Goal: Task Accomplishment & Management: Complete application form

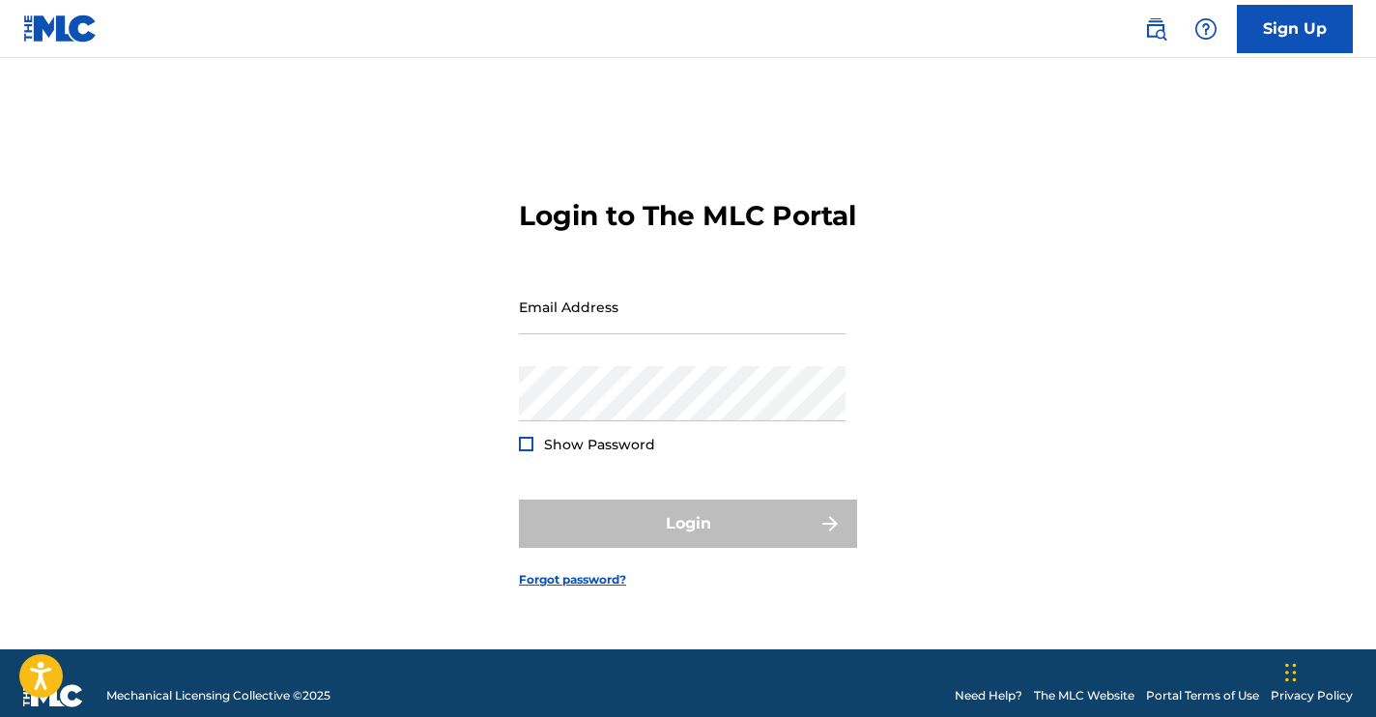
click at [650, 366] on div "Email Address" at bounding box center [682, 322] width 327 height 87
click at [563, 354] on div "Email Address" at bounding box center [682, 322] width 327 height 87
click at [559, 316] on input "Email Address" at bounding box center [682, 306] width 327 height 55
type input "[EMAIL_ADDRESS][DOMAIN_NAME]"
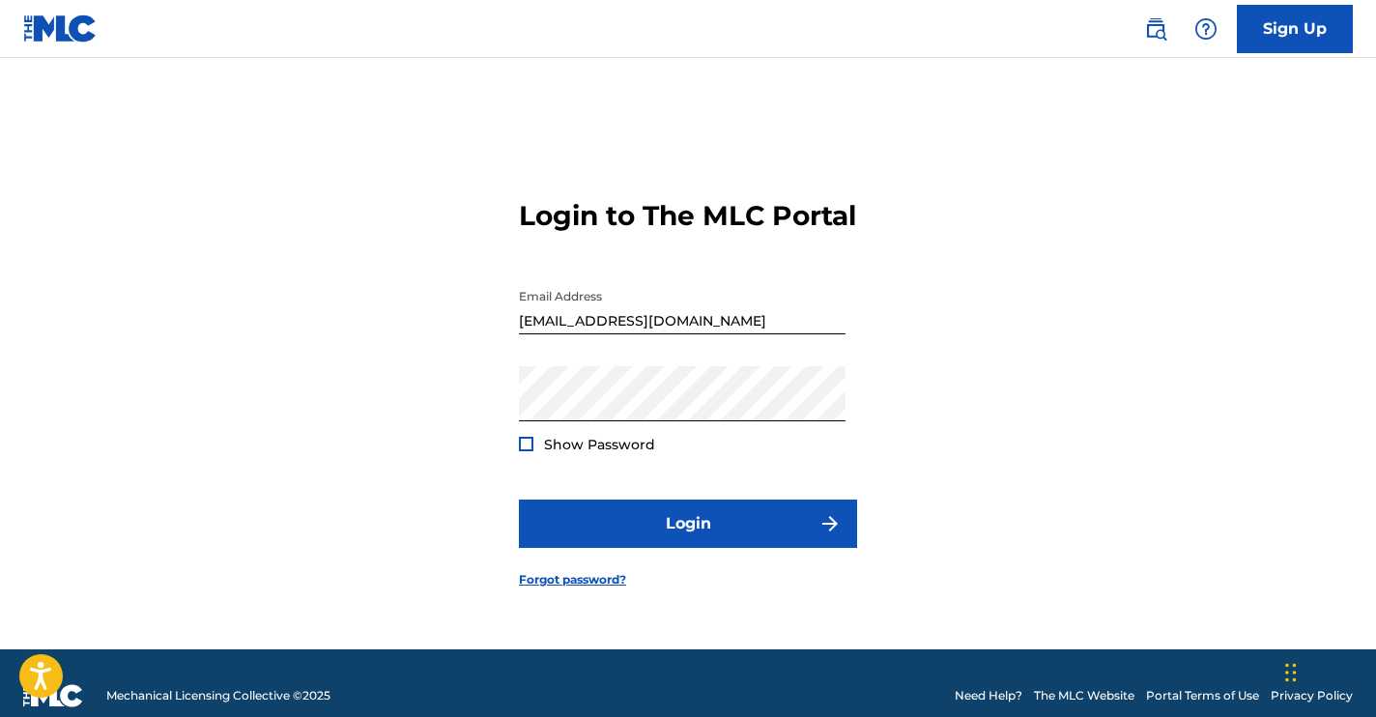
click at [531, 451] on div at bounding box center [526, 444] width 14 height 14
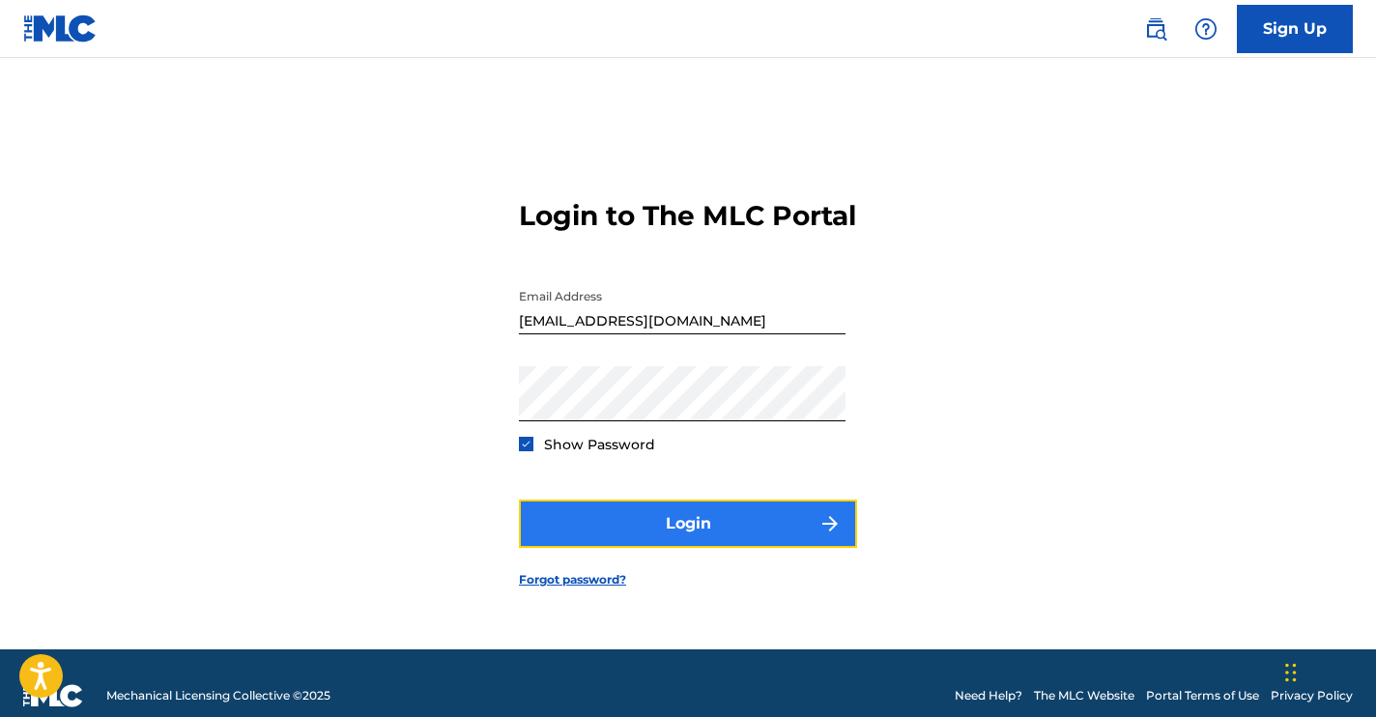
click at [719, 542] on button "Login" at bounding box center [688, 524] width 338 height 48
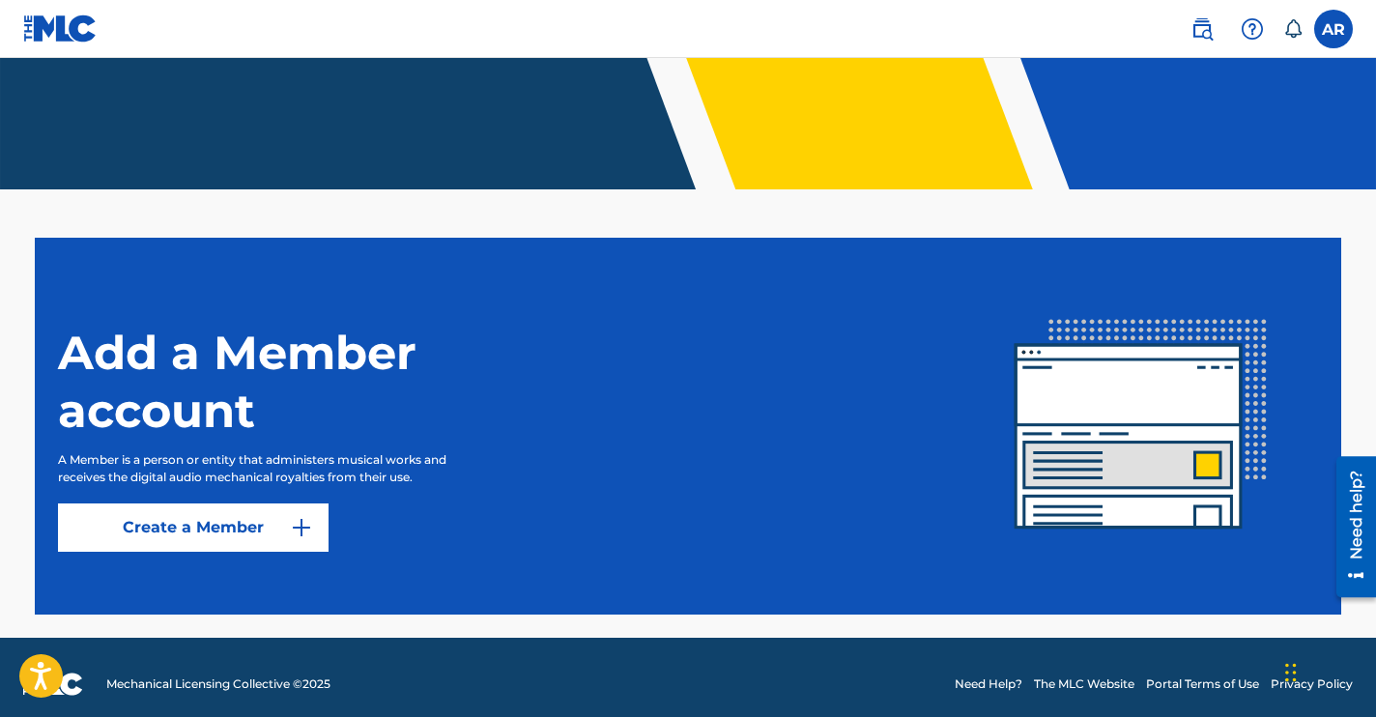
scroll to position [356, 0]
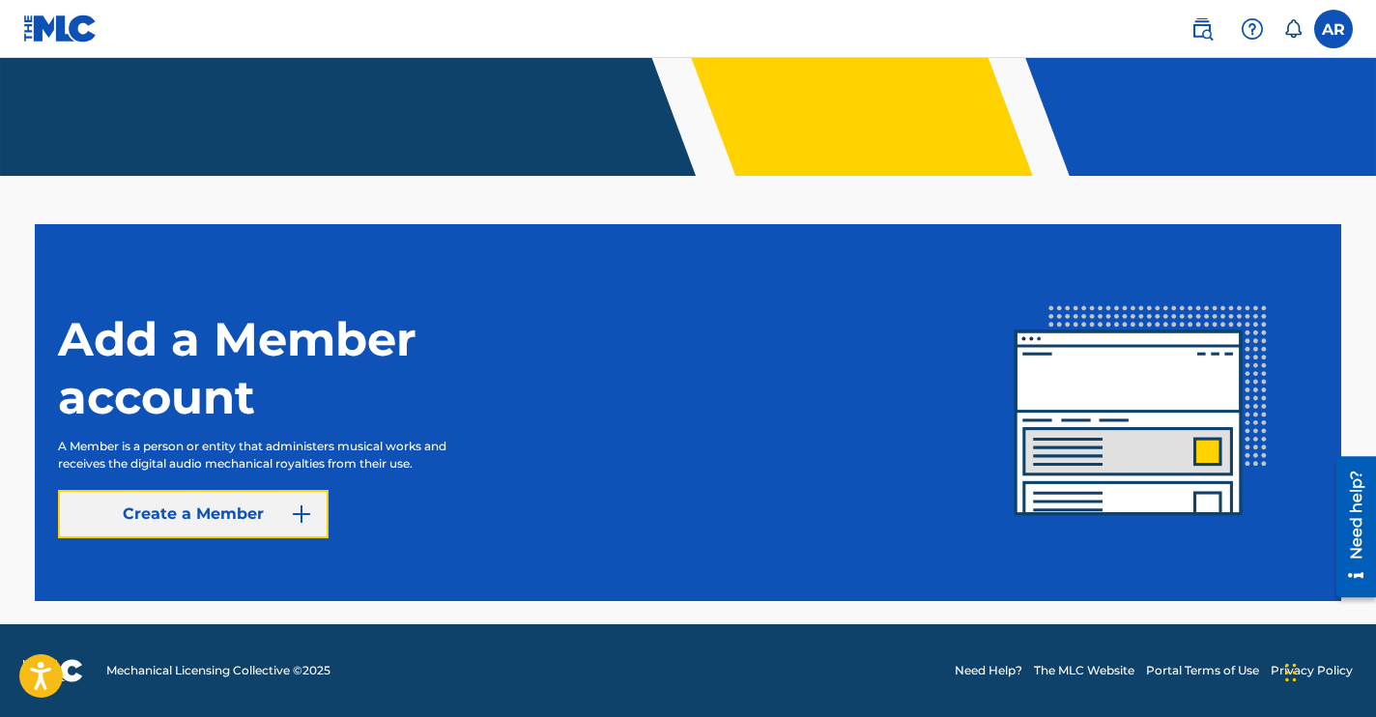
click at [221, 497] on link "Create a Member" at bounding box center [193, 514] width 271 height 48
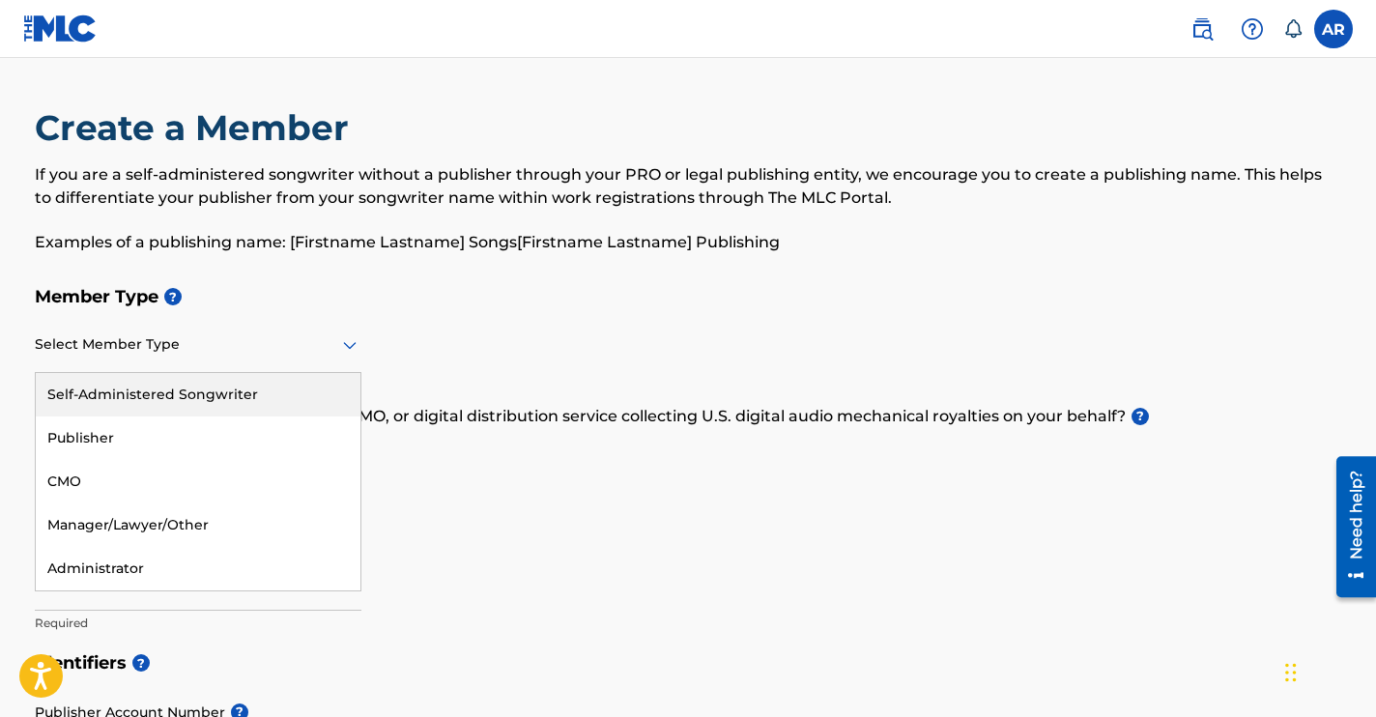
click at [80, 365] on div "Select Member Type" at bounding box center [198, 345] width 327 height 55
click at [149, 389] on div "Self-Administered Songwriter" at bounding box center [198, 394] width 325 height 43
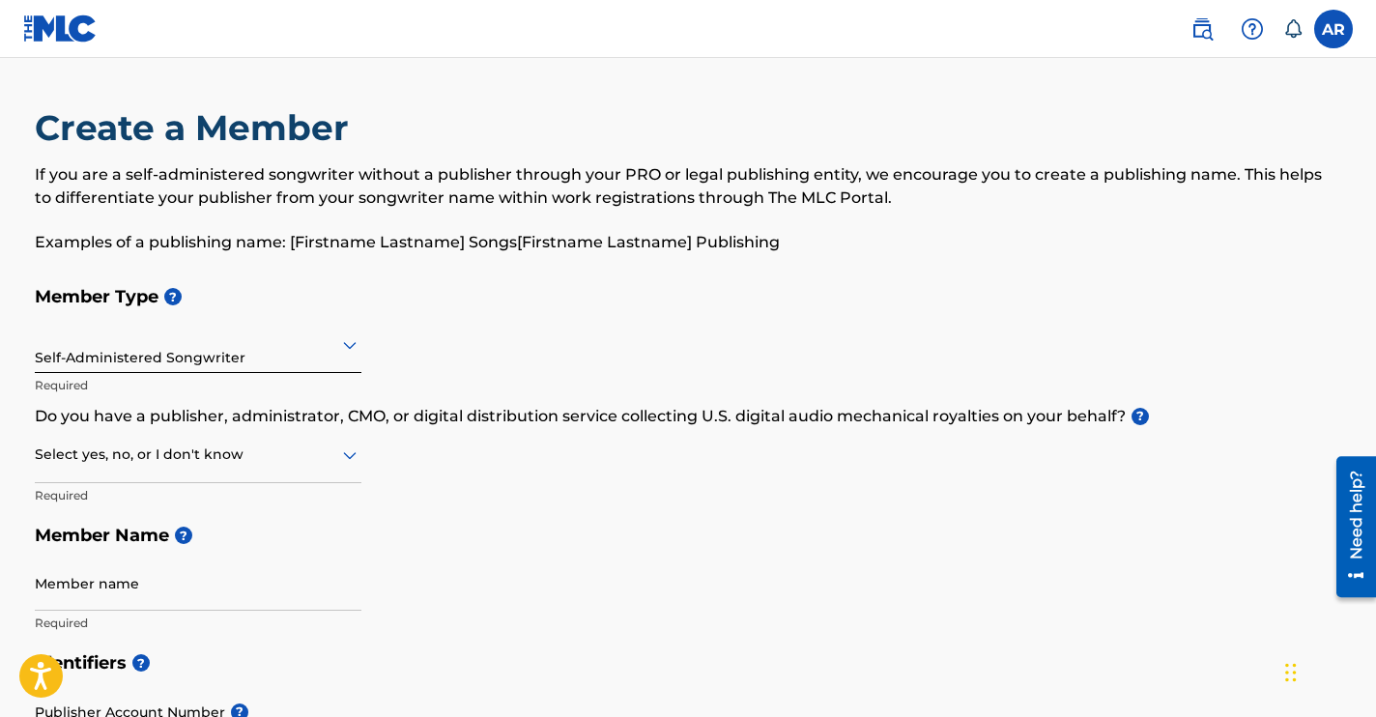
click at [129, 460] on div at bounding box center [198, 455] width 327 height 24
click at [107, 547] on div "No" at bounding box center [198, 548] width 325 height 43
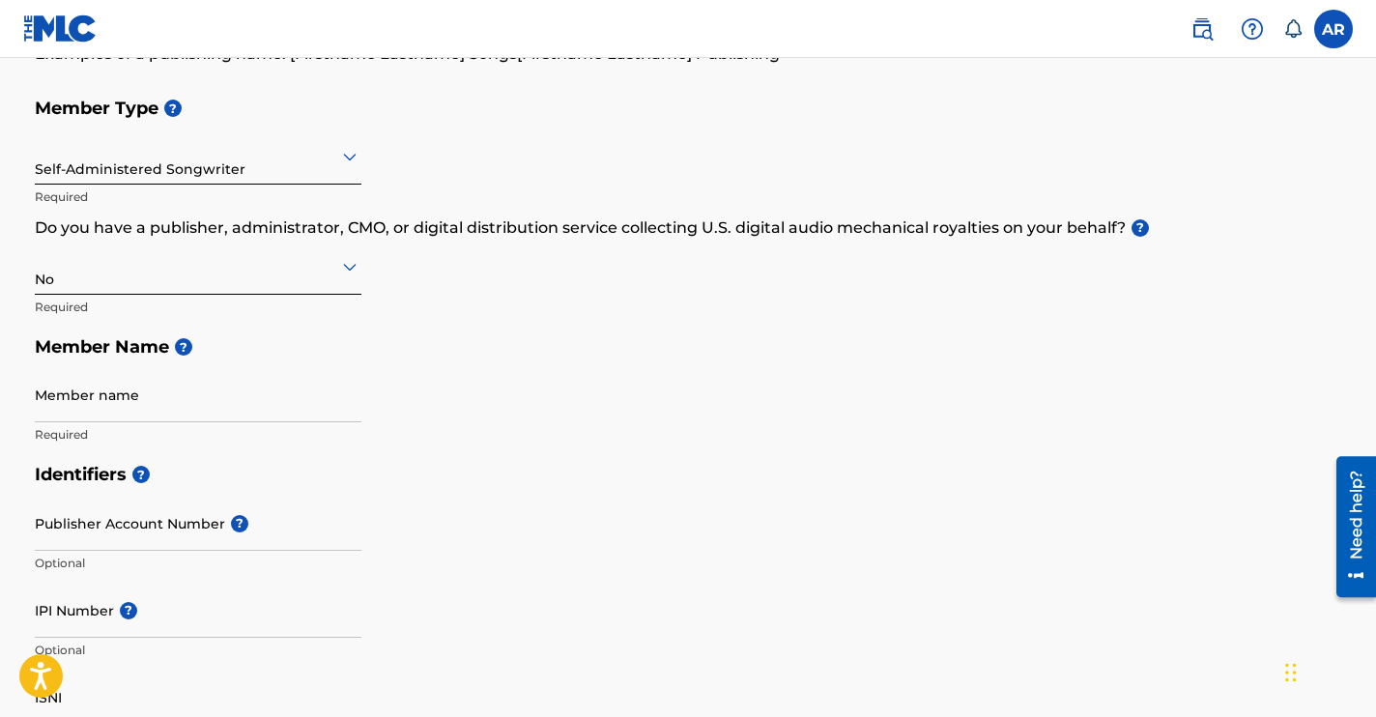
scroll to position [189, 0]
click at [116, 395] on input "Member name" at bounding box center [198, 393] width 327 height 55
type input "[PERSON_NAME]"
click at [119, 549] on div "Publisher Account Number ? Optional" at bounding box center [198, 538] width 327 height 87
click at [90, 552] on div "Publisher Account Number ? Optional" at bounding box center [198, 538] width 327 height 87
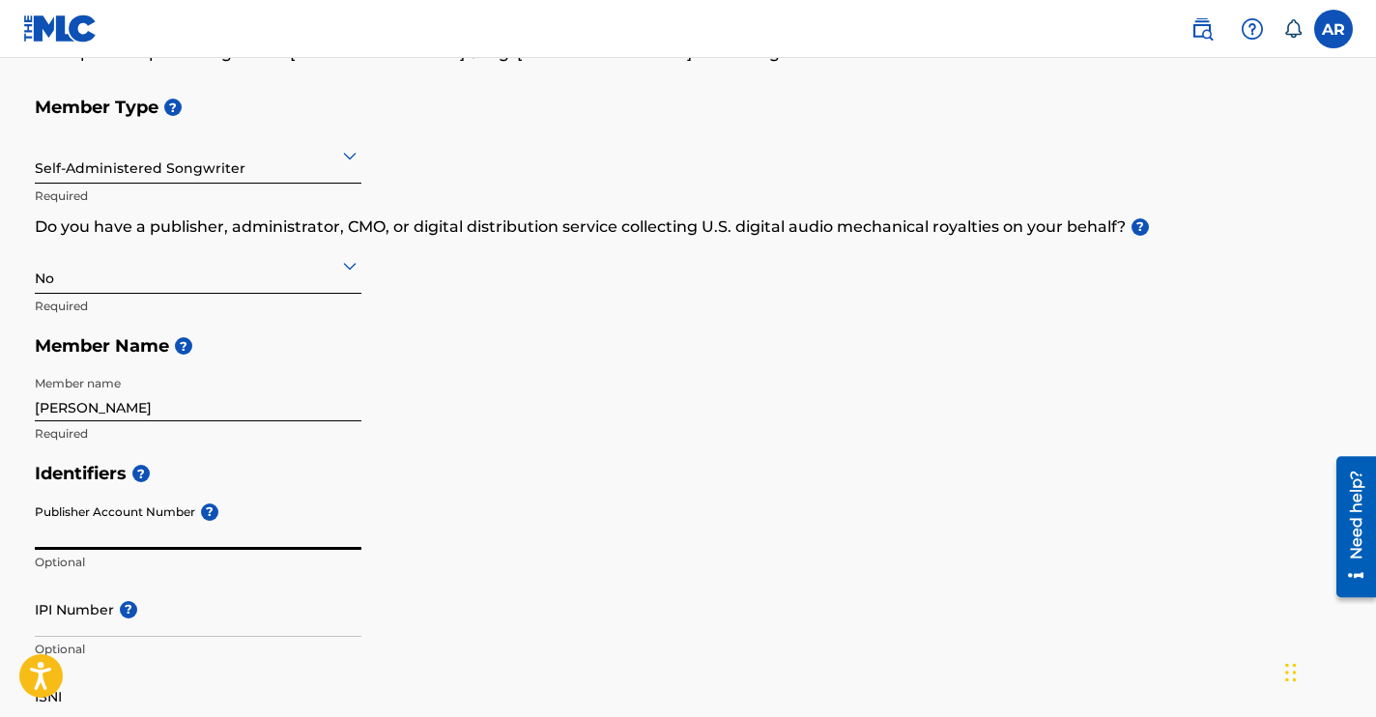
click at [74, 530] on input "Publisher Account Number ?" at bounding box center [198, 522] width 327 height 55
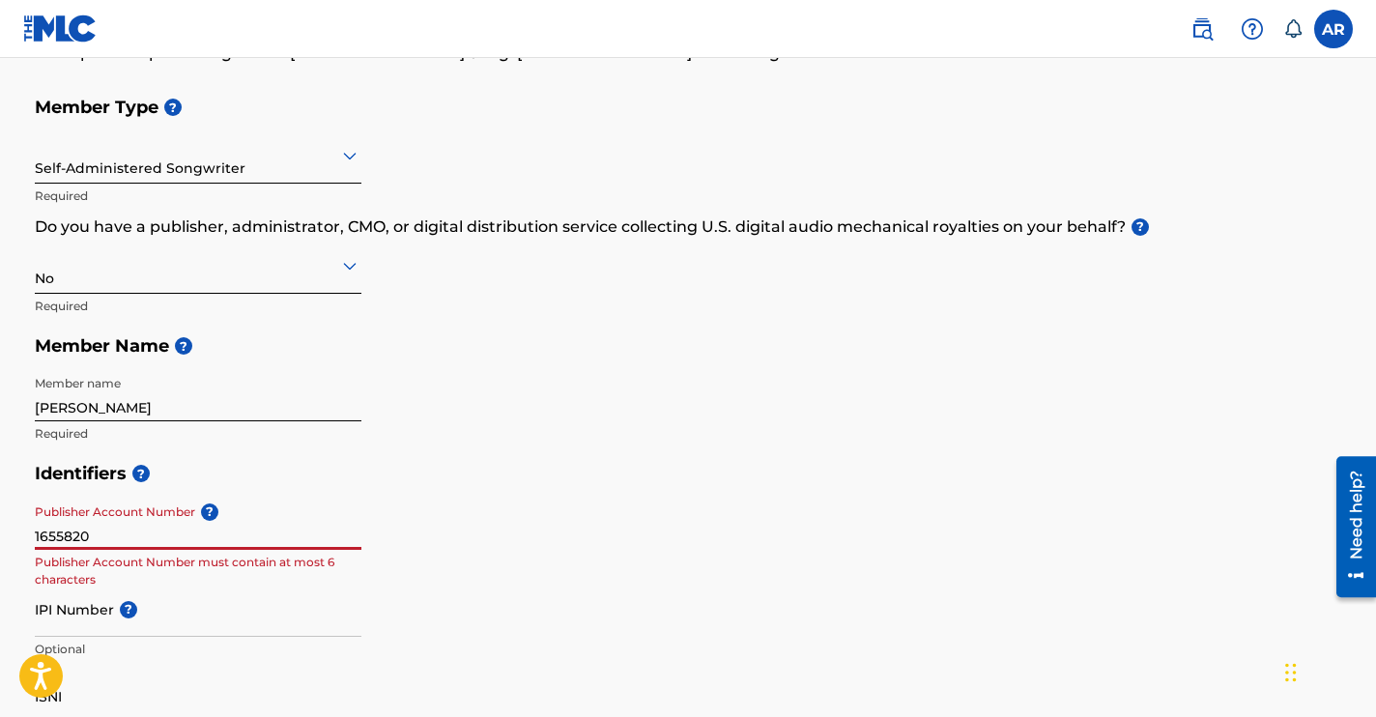
drag, startPoint x: 91, startPoint y: 538, endPoint x: 27, endPoint y: 536, distance: 63.8
click at [27, 536] on div "Create a Member If you are a self-administered songwriter without a publisher t…" at bounding box center [688, 688] width 1353 height 1542
paste input "889287143"
type input "889287143"
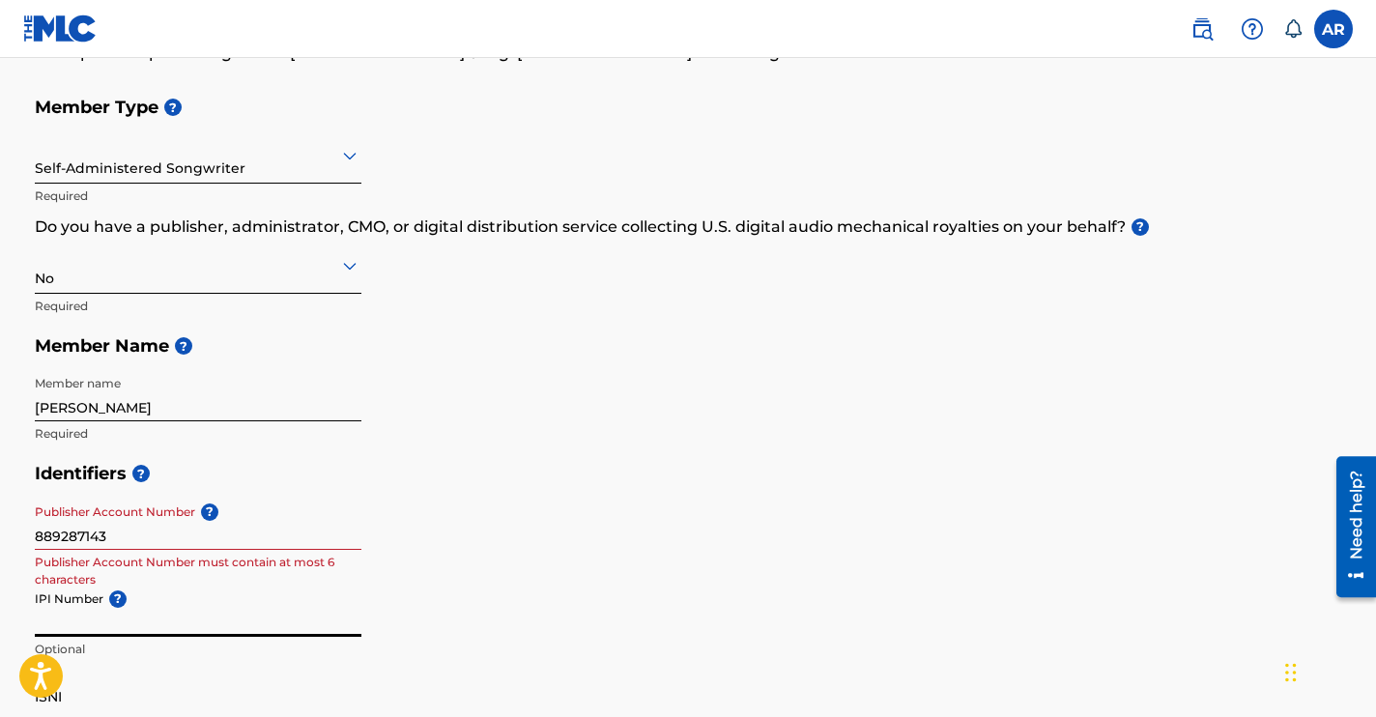
click at [273, 598] on input "IPI Number ?" at bounding box center [198, 609] width 327 height 55
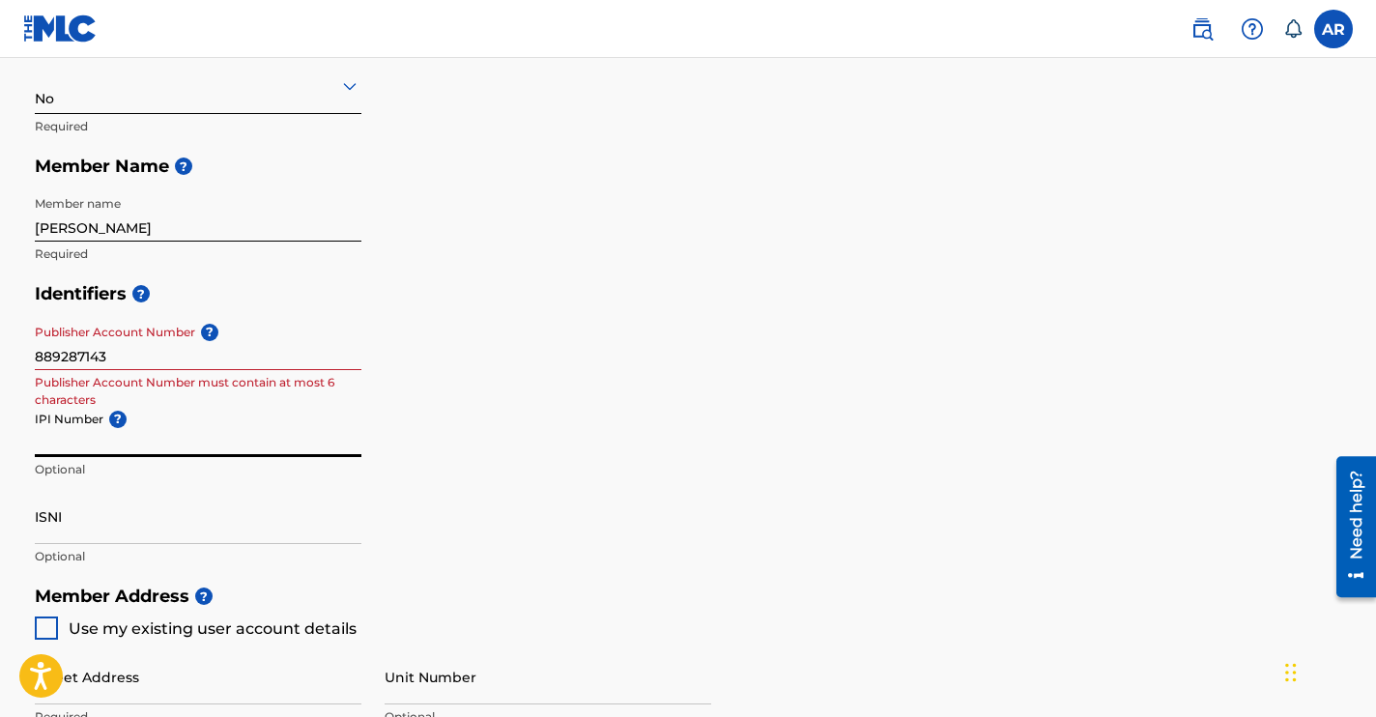
scroll to position [347, 0]
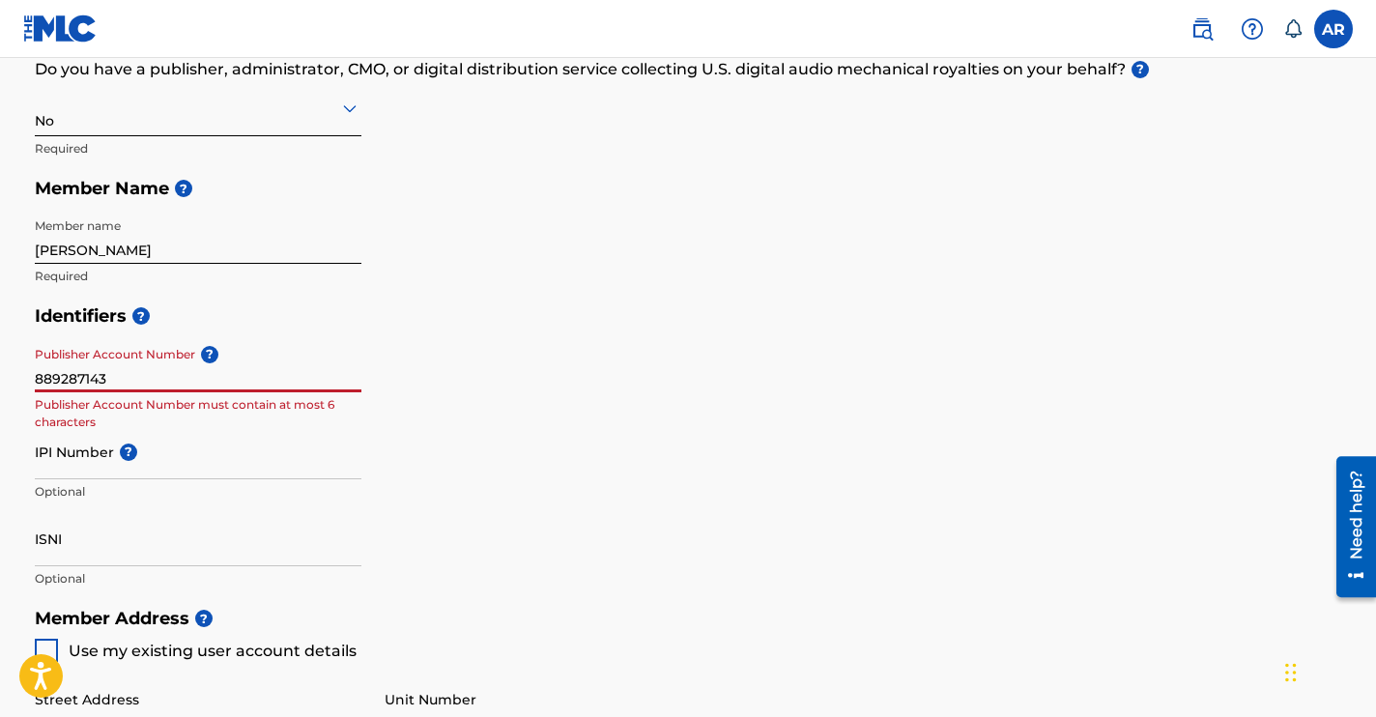
drag, startPoint x: 118, startPoint y: 384, endPoint x: 8, endPoint y: 365, distance: 111.7
click at [8, 365] on main "Create a Member If you are a self-administered songwriter without a publisher t…" at bounding box center [688, 579] width 1376 height 1736
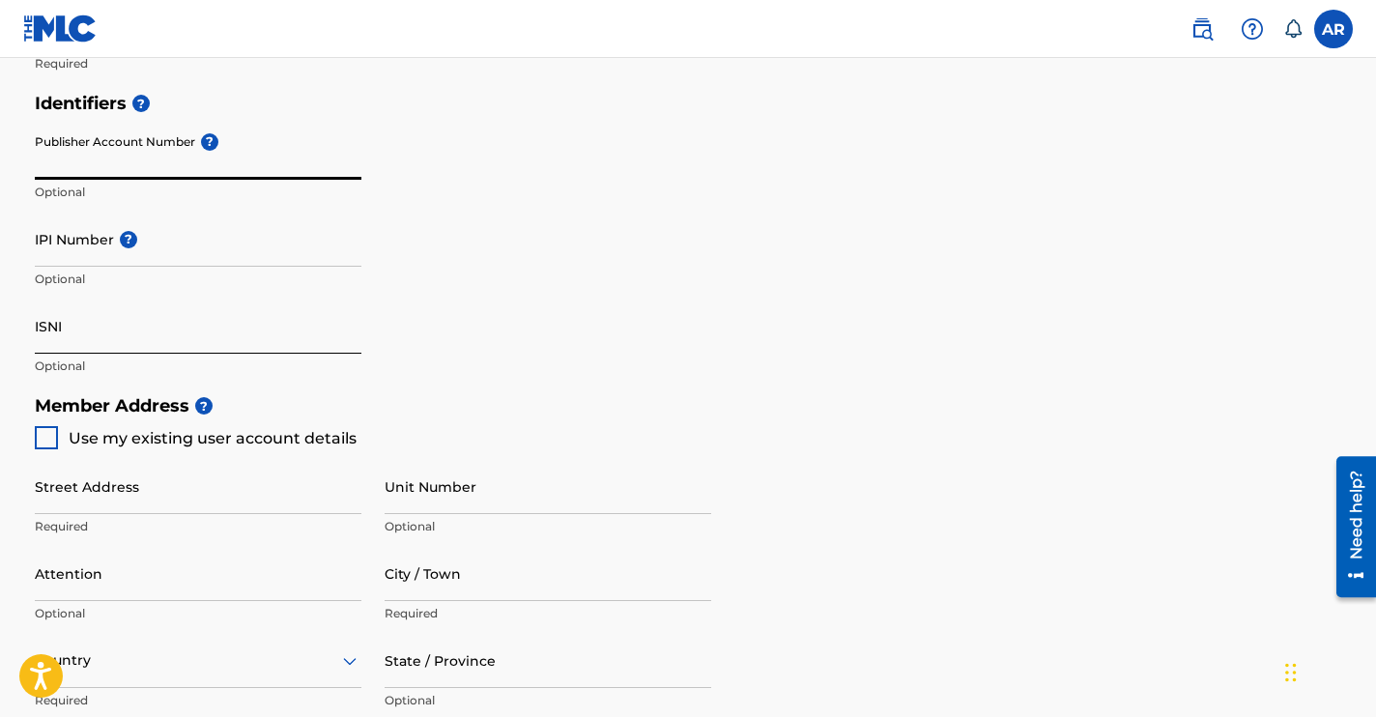
scroll to position [578, 0]
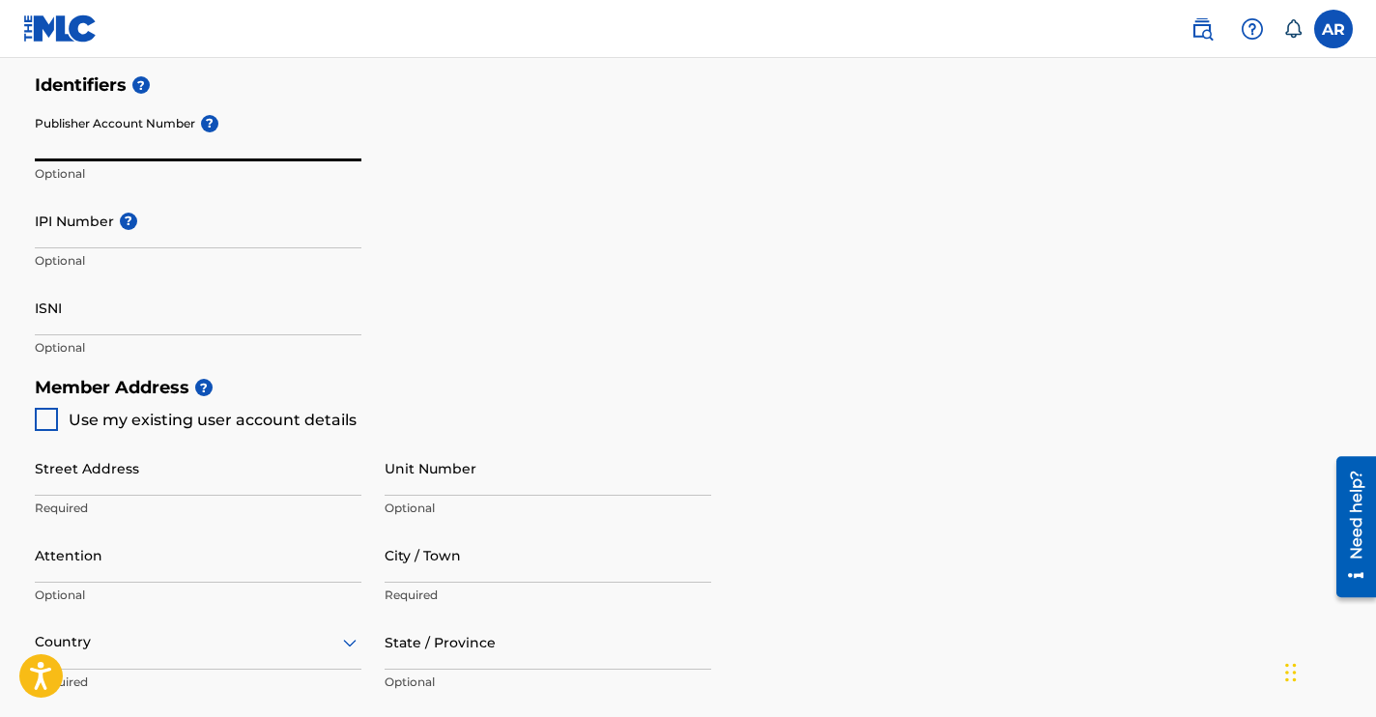
click at [42, 420] on div at bounding box center [46, 419] width 23 height 23
type input "[GEOGRAPHIC_DATA]"
type input "90036"
type input "310"
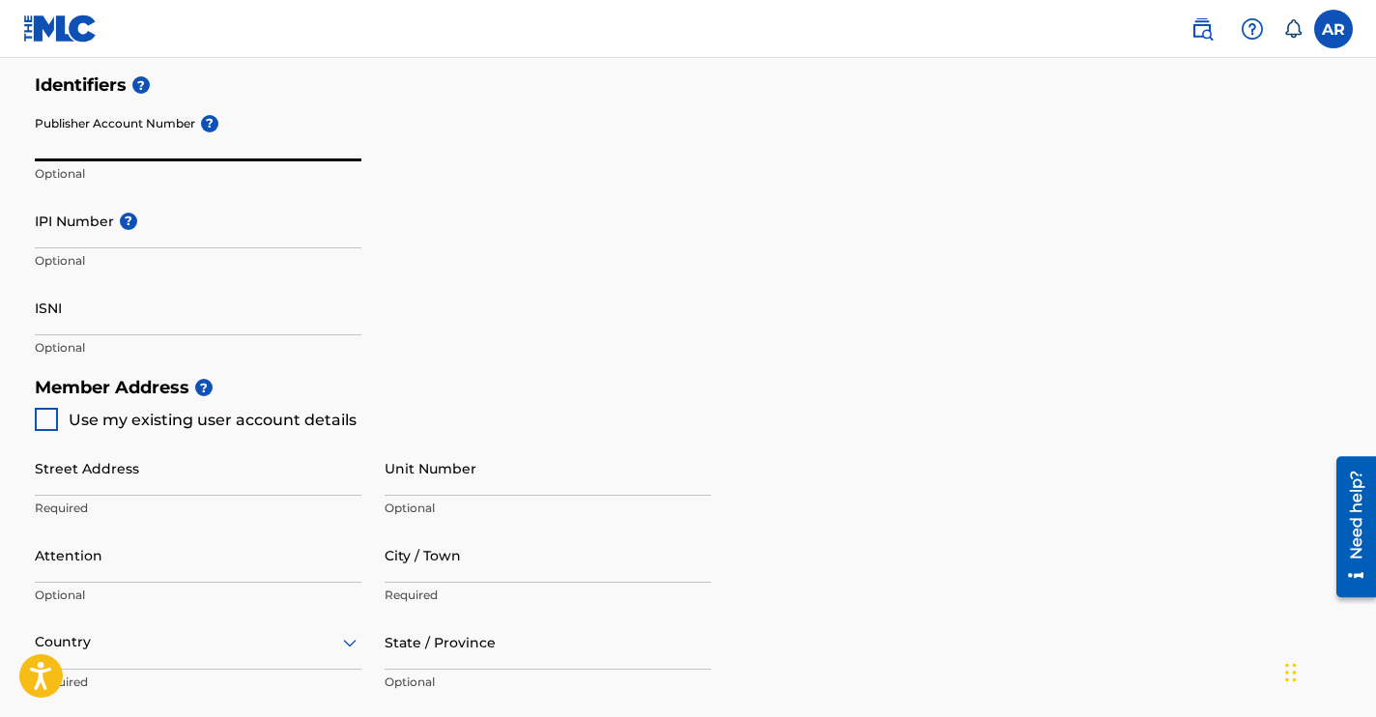
type input "5622843"
type input "[EMAIL_ADDRESS][DOMAIN_NAME]"
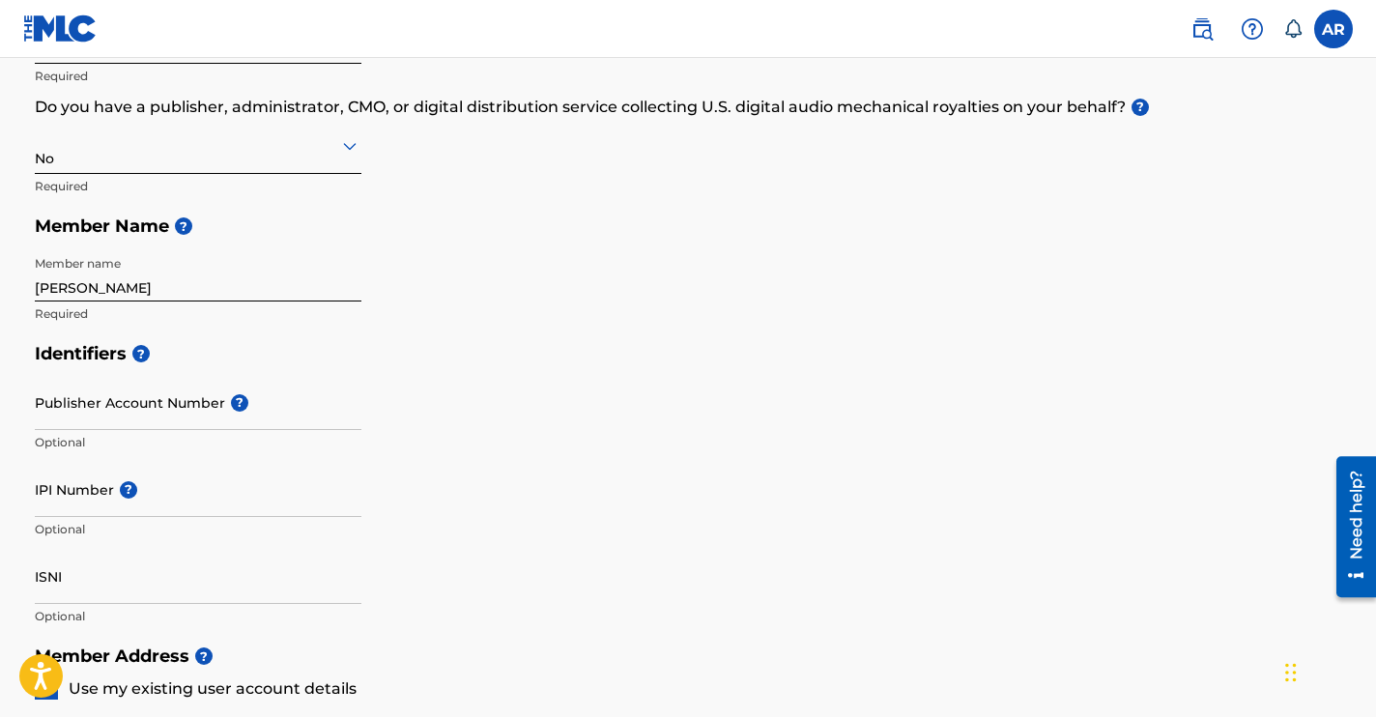
scroll to position [0, 0]
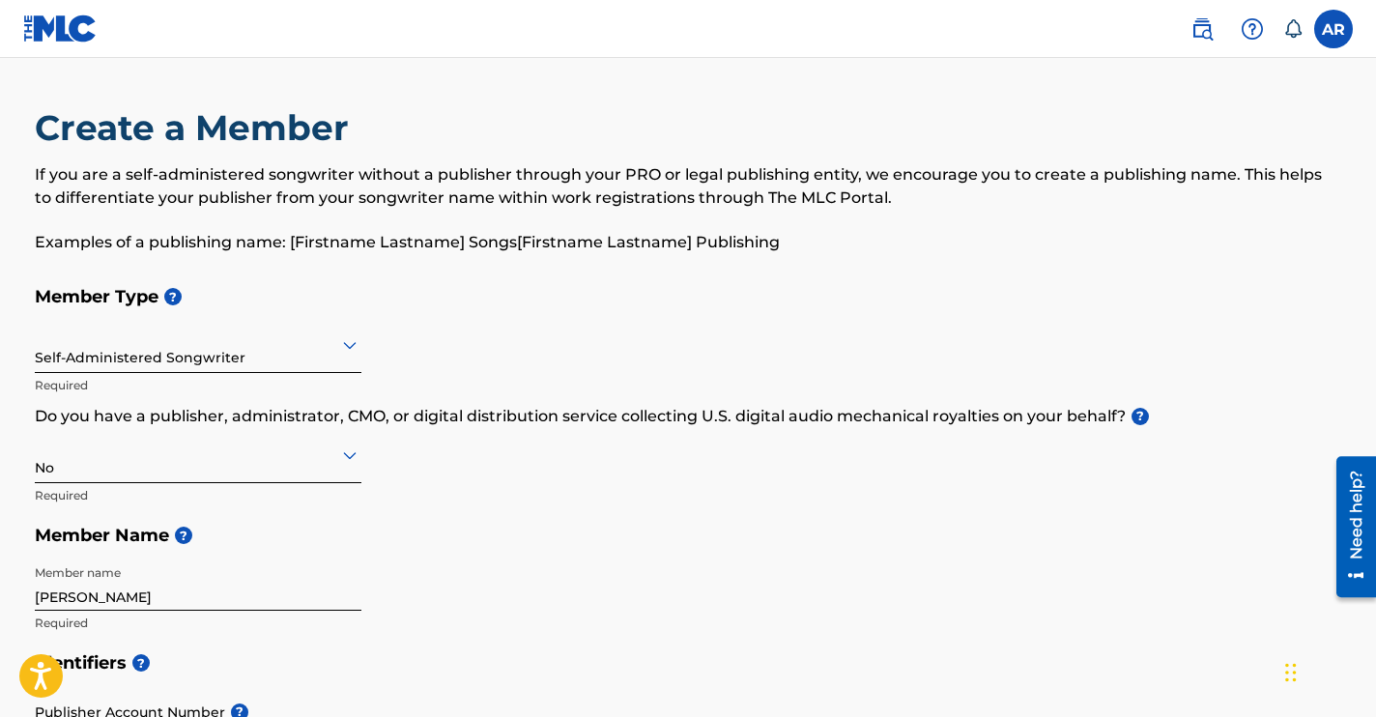
click at [1352, 513] on div "Need help?" at bounding box center [1356, 514] width 26 height 89
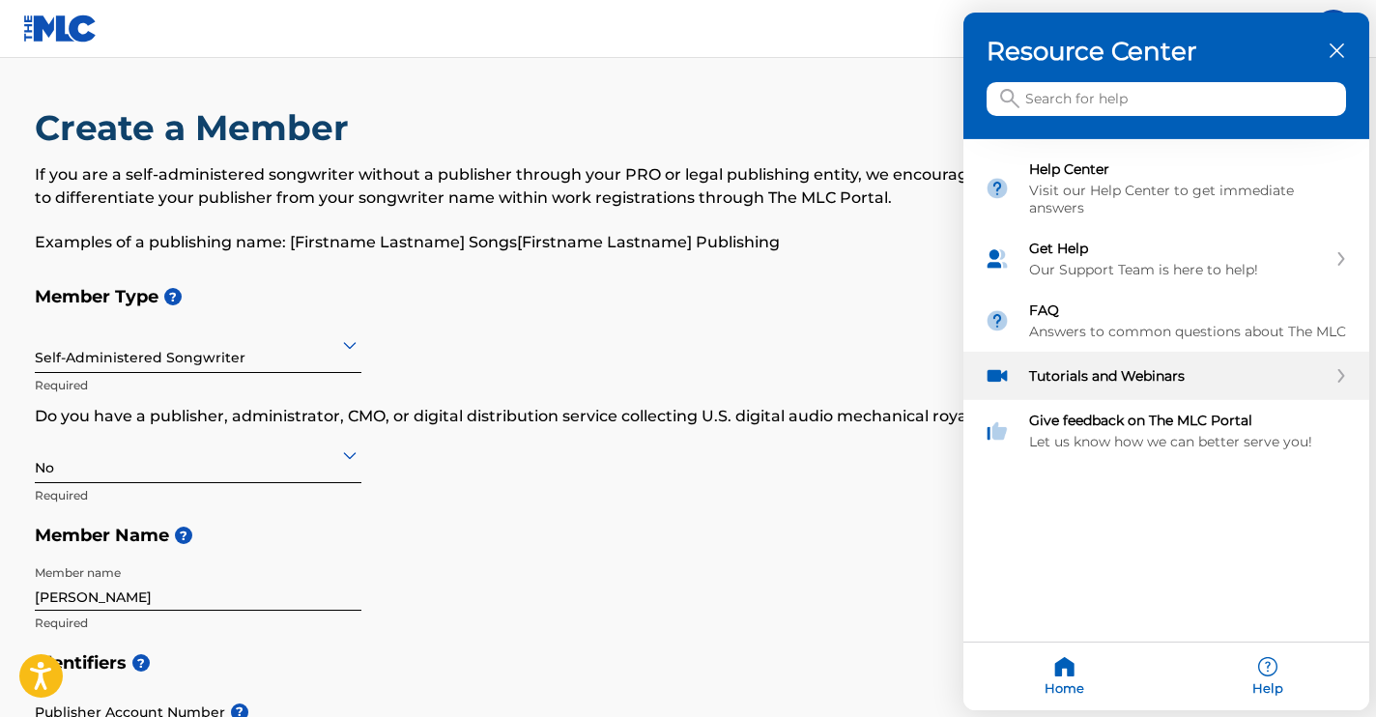
click at [1050, 376] on div "Tutorials and Webinars" at bounding box center [1178, 375] width 298 height 17
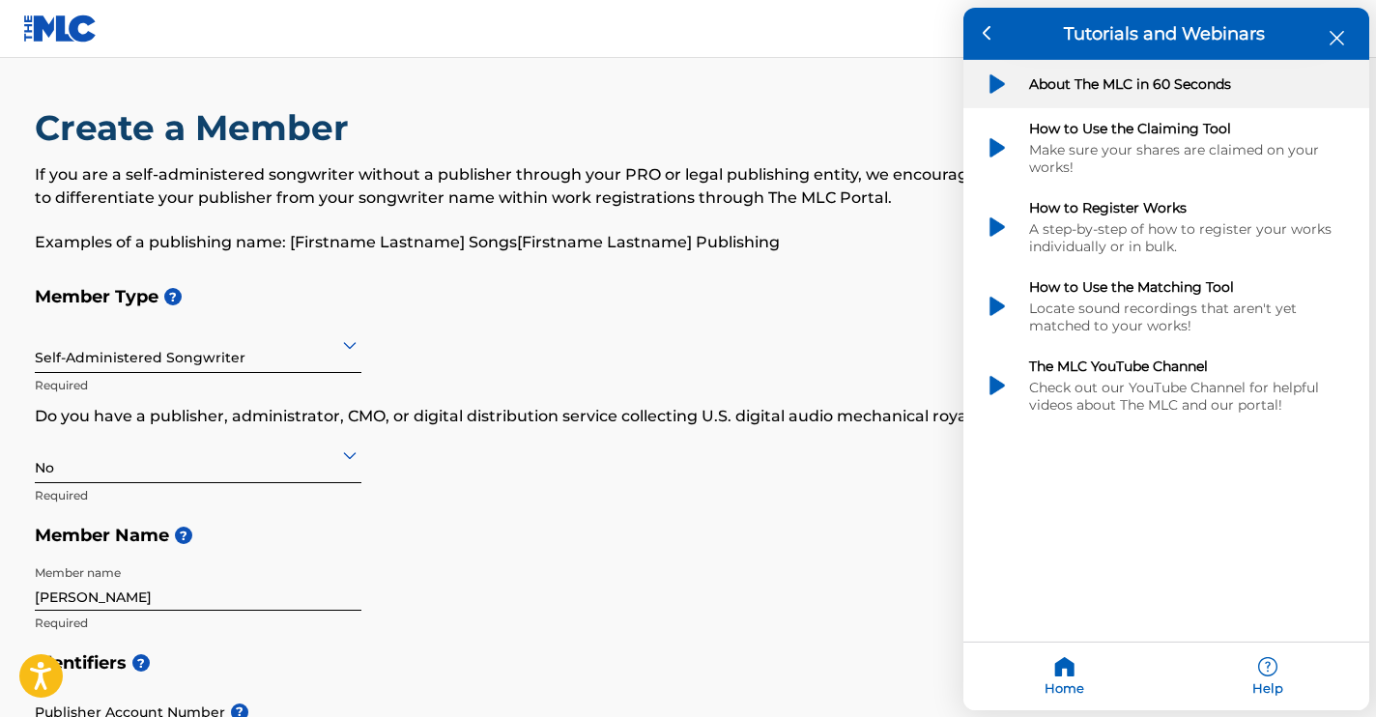
click at [998, 80] on img "About The MLC in 60 Seconds" at bounding box center [997, 84] width 25 height 25
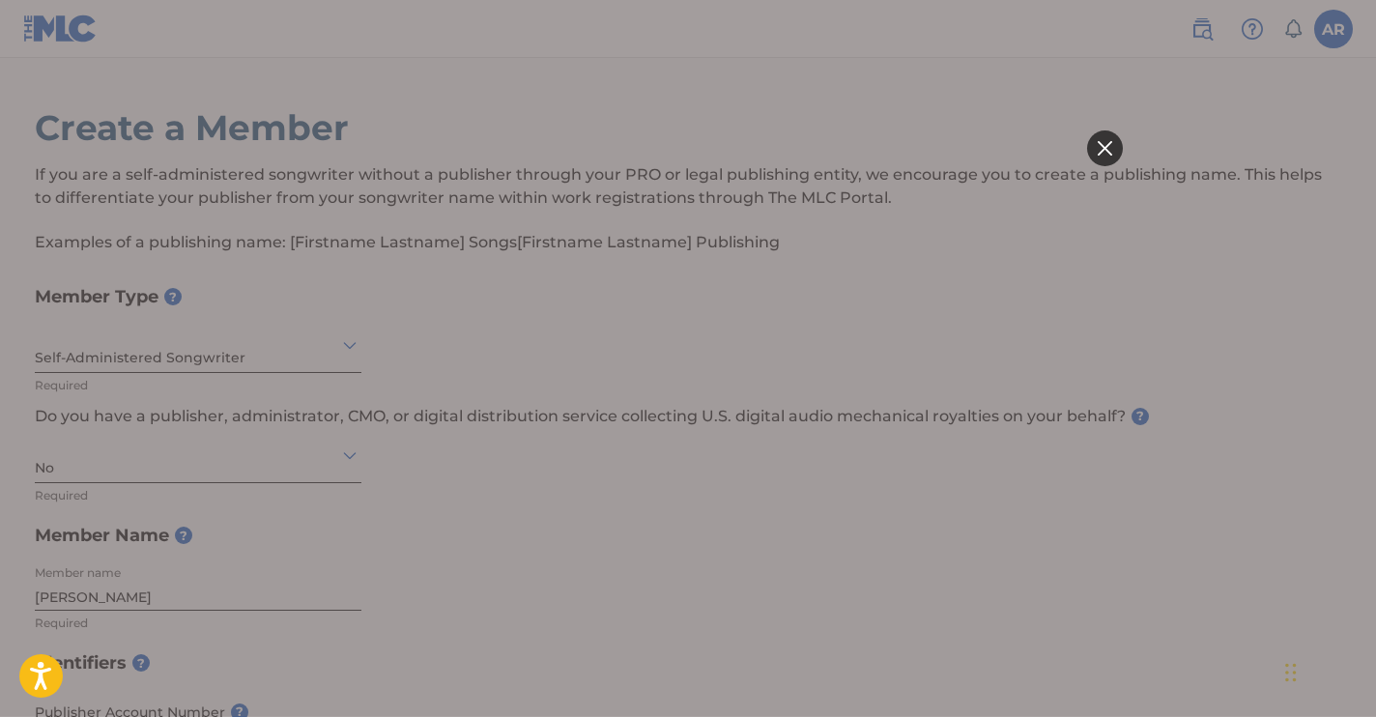
click at [889, 127] on html at bounding box center [688, 358] width 870 height 717
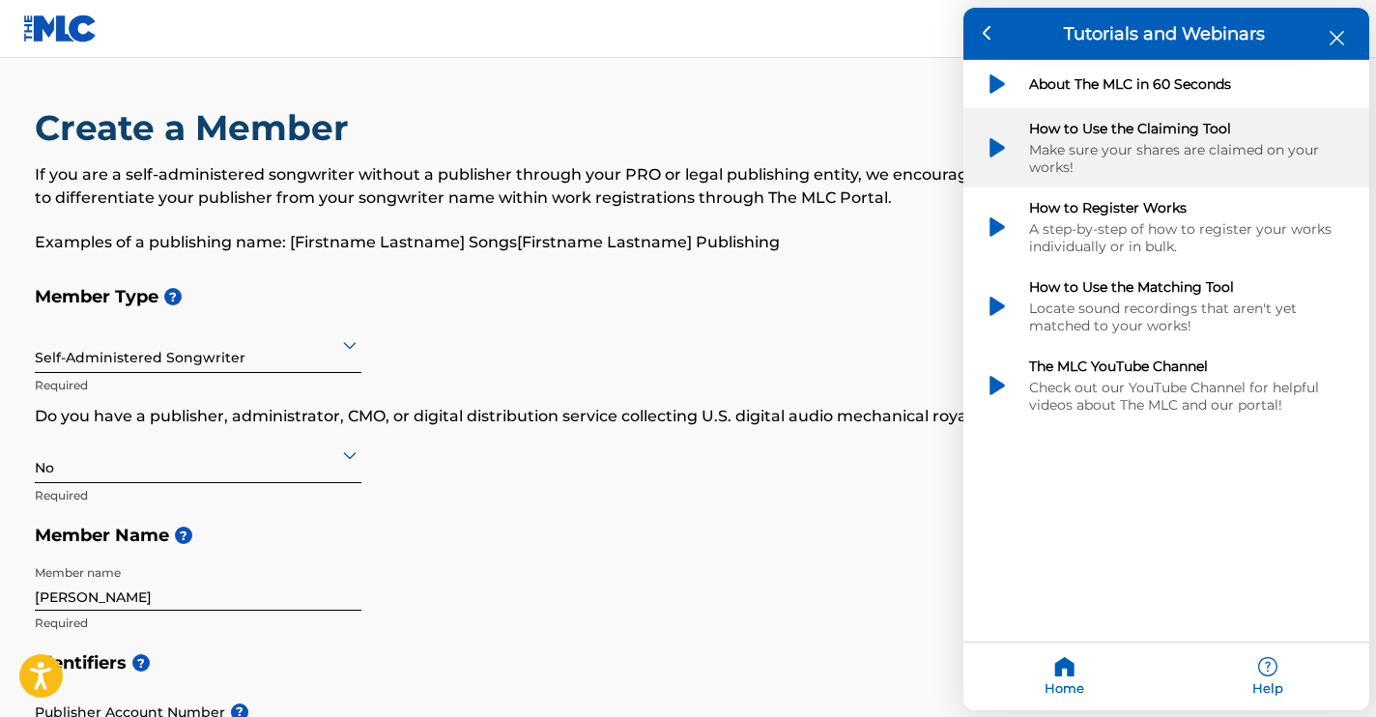
click at [1096, 125] on div "How to Use the Claiming Tool" at bounding box center [1188, 128] width 319 height 17
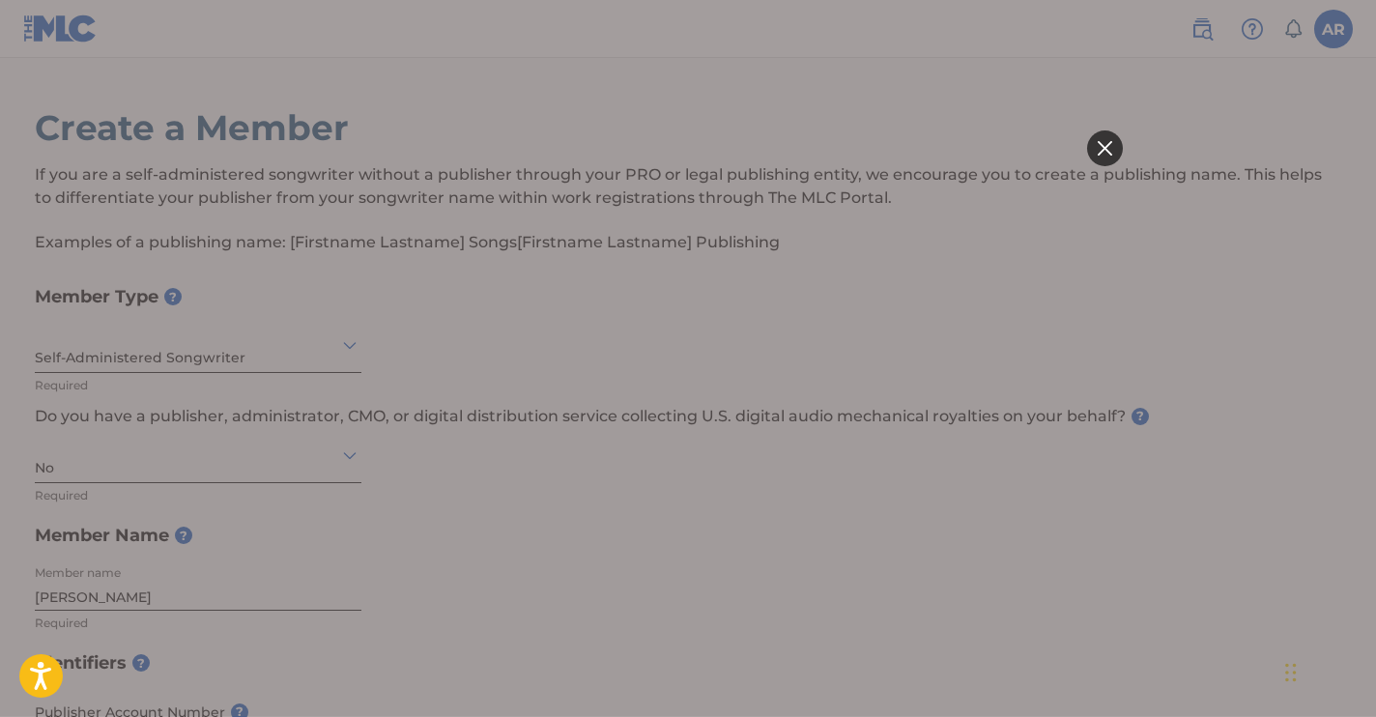
click at [1107, 135] on div at bounding box center [1105, 148] width 36 height 36
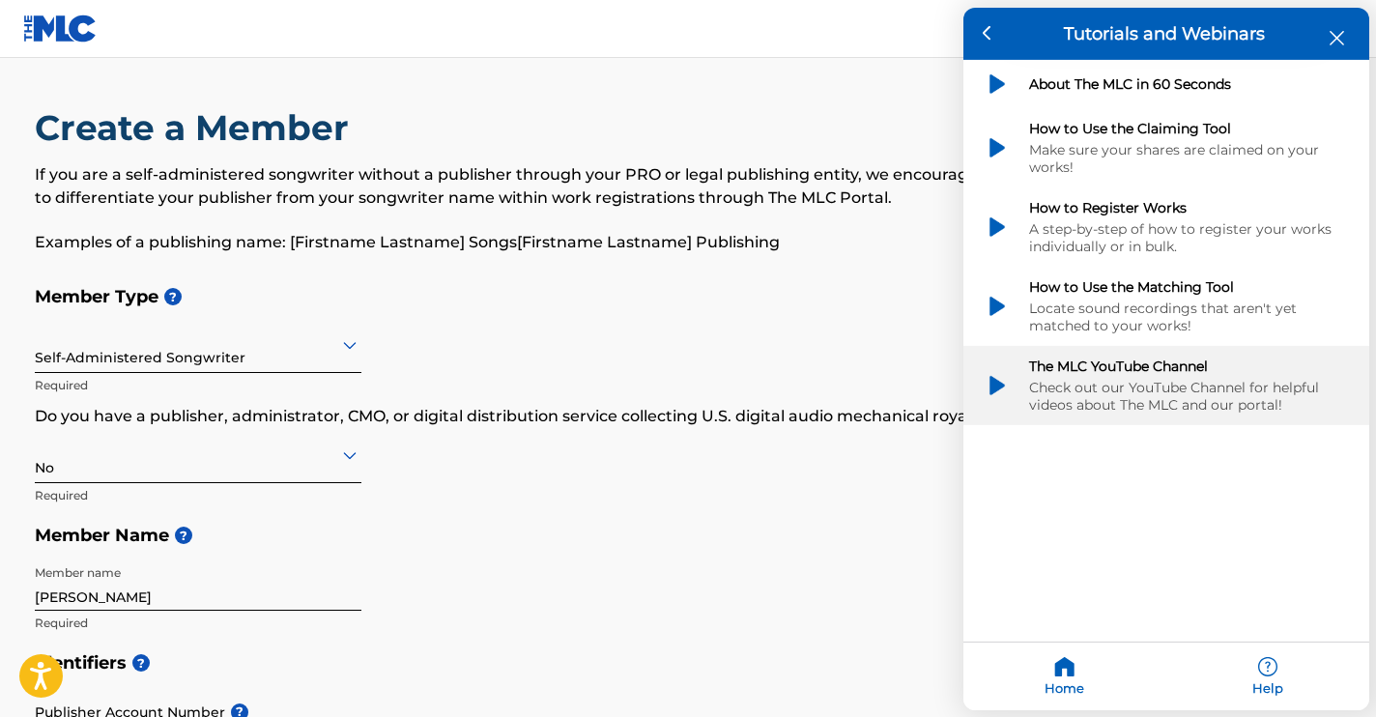
click at [1091, 379] on div "Check out our YouTube Channel for helpful videos about The MLC and our portal!" at bounding box center [1188, 396] width 319 height 35
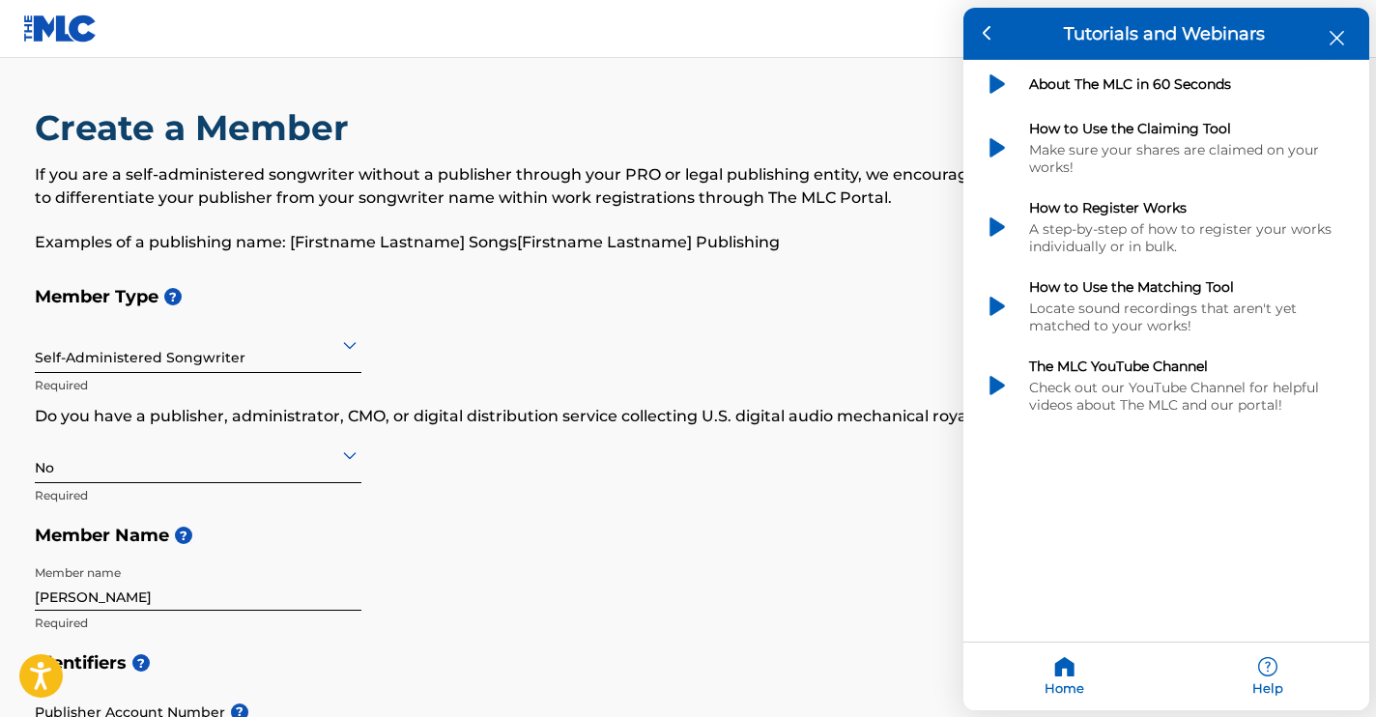
scroll to position [356, 0]
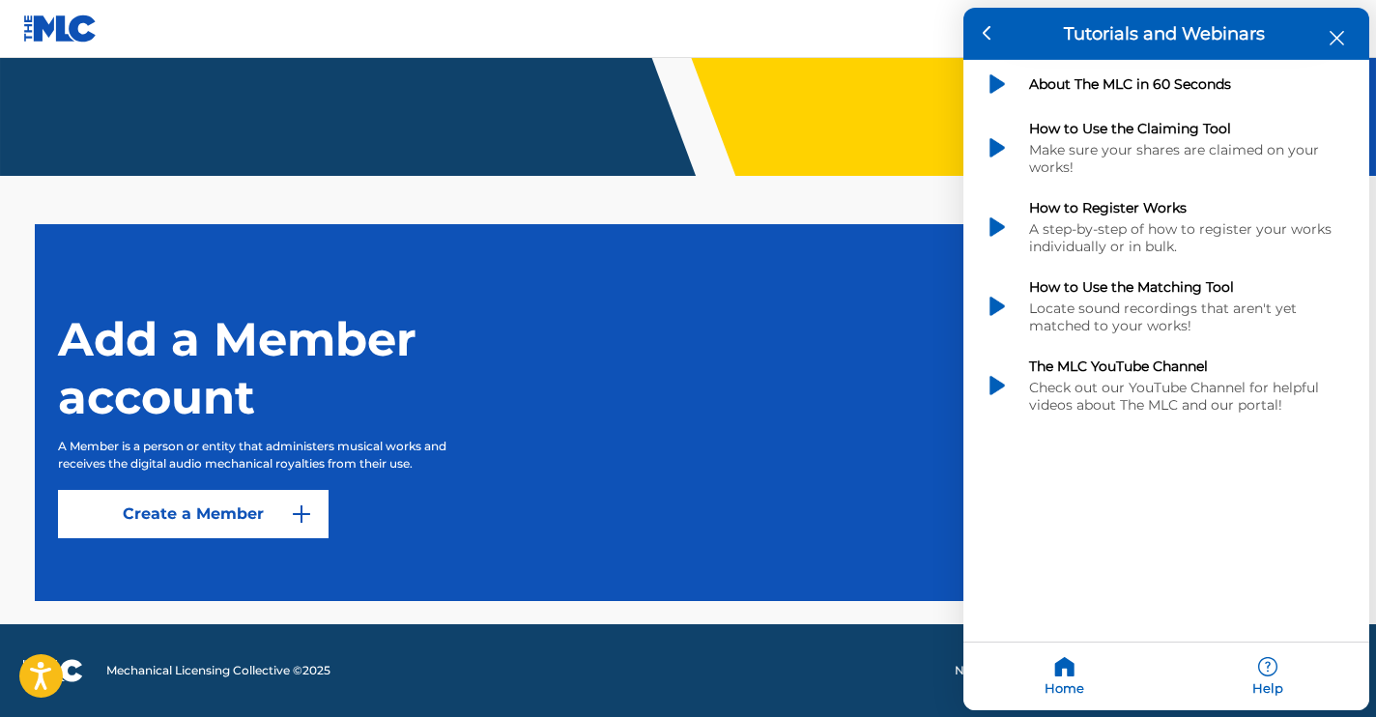
click at [1334, 43] on icon "close resource center" at bounding box center [1337, 38] width 14 height 14
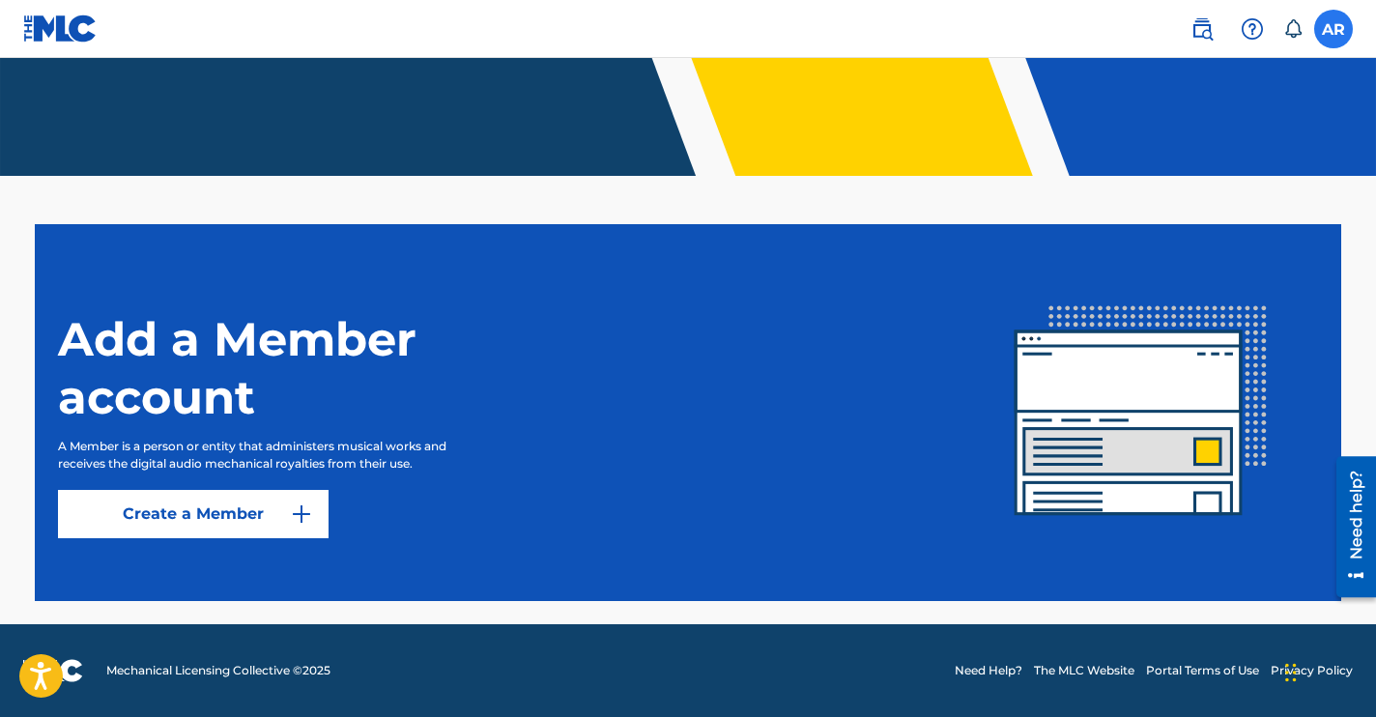
click at [1337, 22] on label at bounding box center [1333, 29] width 39 height 39
click at [1334, 29] on input "AR [PERSON_NAME] [EMAIL_ADDRESS][DOMAIN_NAME] Notification Preferences Profile …" at bounding box center [1334, 29] width 0 height 0
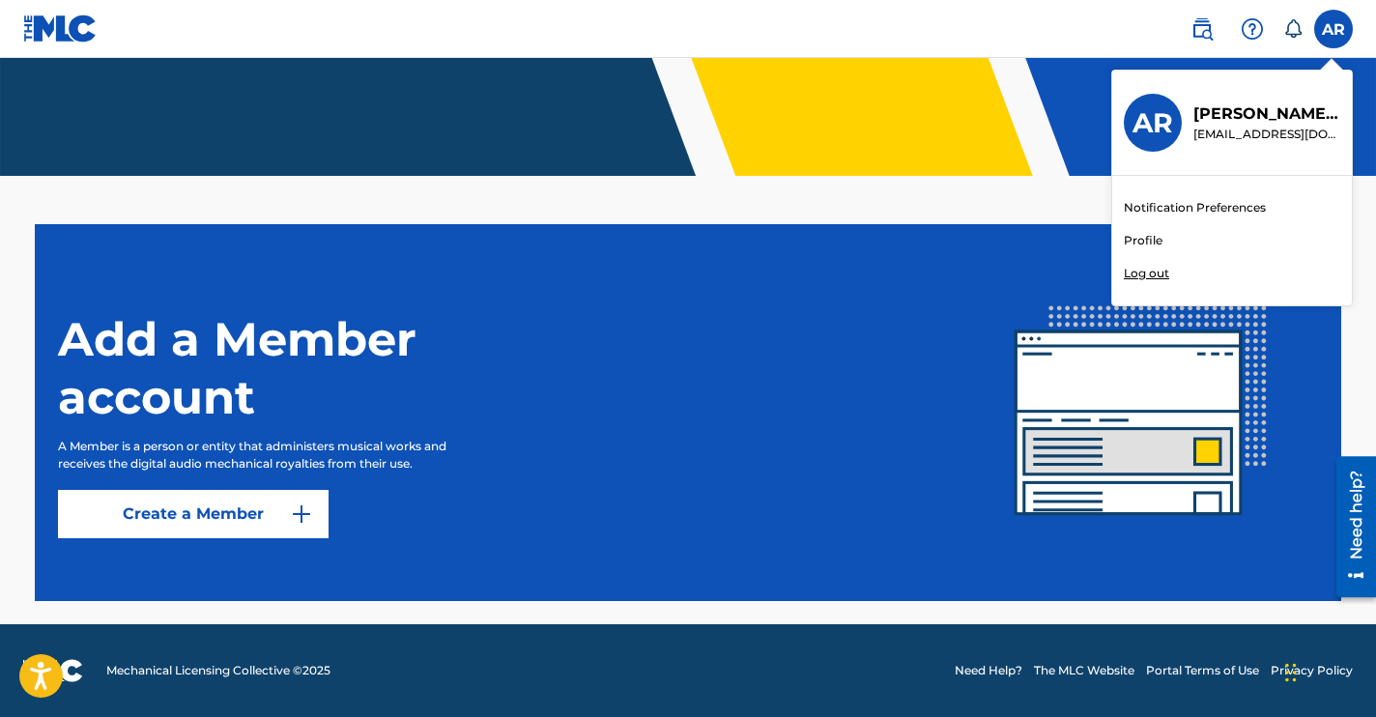
click at [1133, 209] on link "Notification Preferences" at bounding box center [1195, 207] width 142 height 17
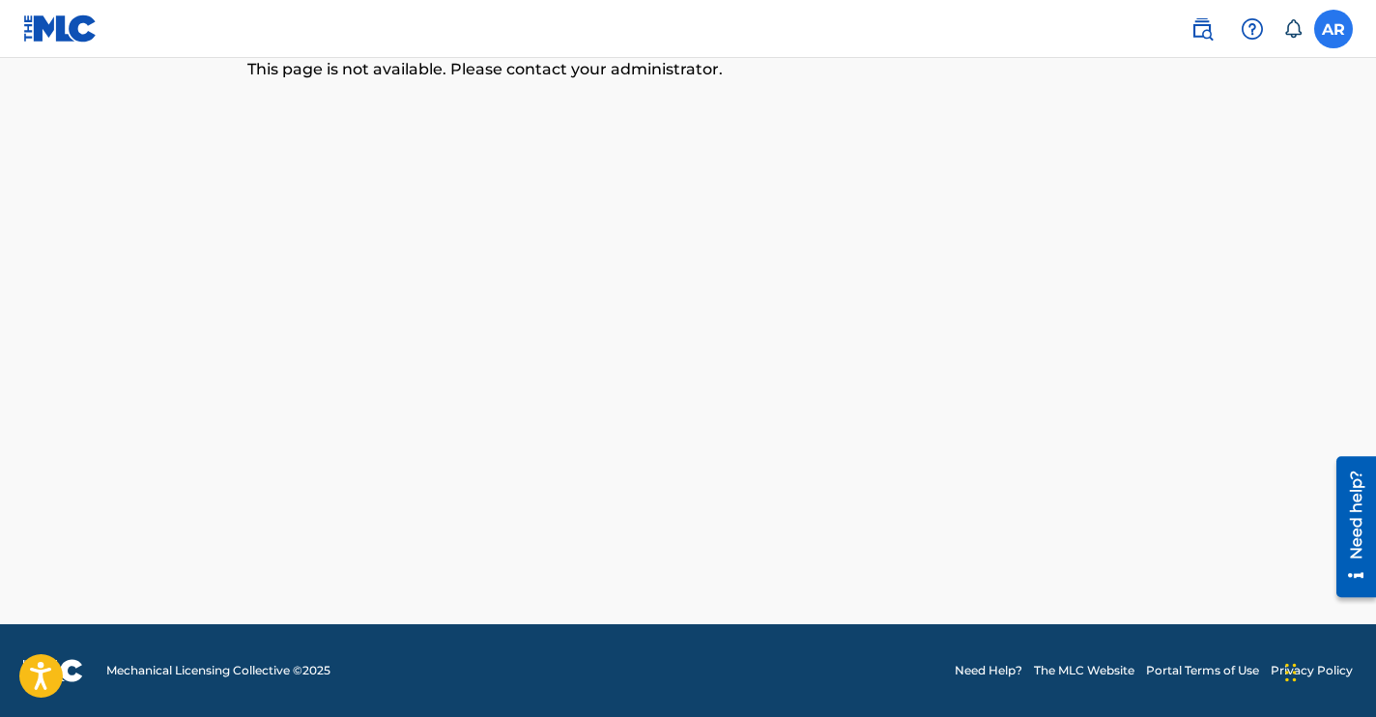
click at [1347, 30] on label at bounding box center [1333, 29] width 39 height 39
click at [1334, 29] on input "AR [PERSON_NAME] [EMAIL_ADDRESS][DOMAIN_NAME] Notification Preferences Profile …" at bounding box center [1334, 29] width 0 height 0
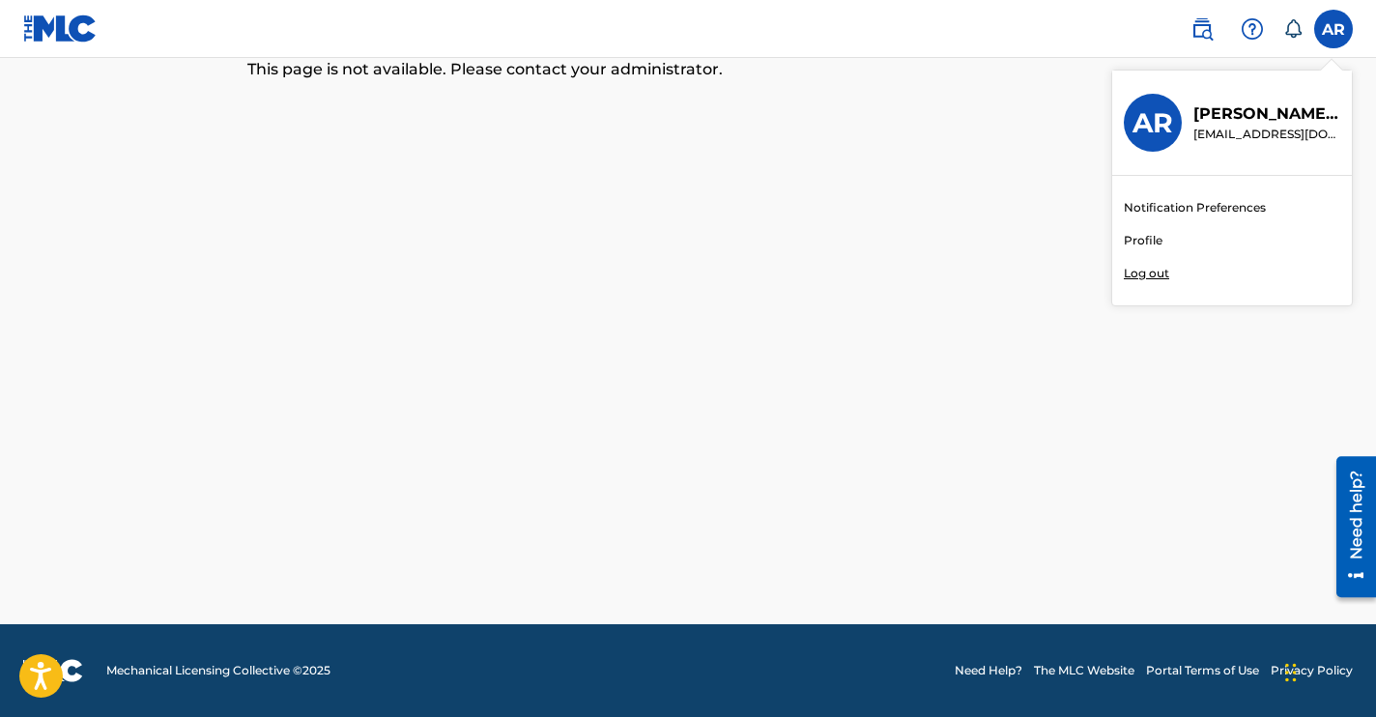
click at [1142, 233] on link "Profile" at bounding box center [1143, 240] width 39 height 17
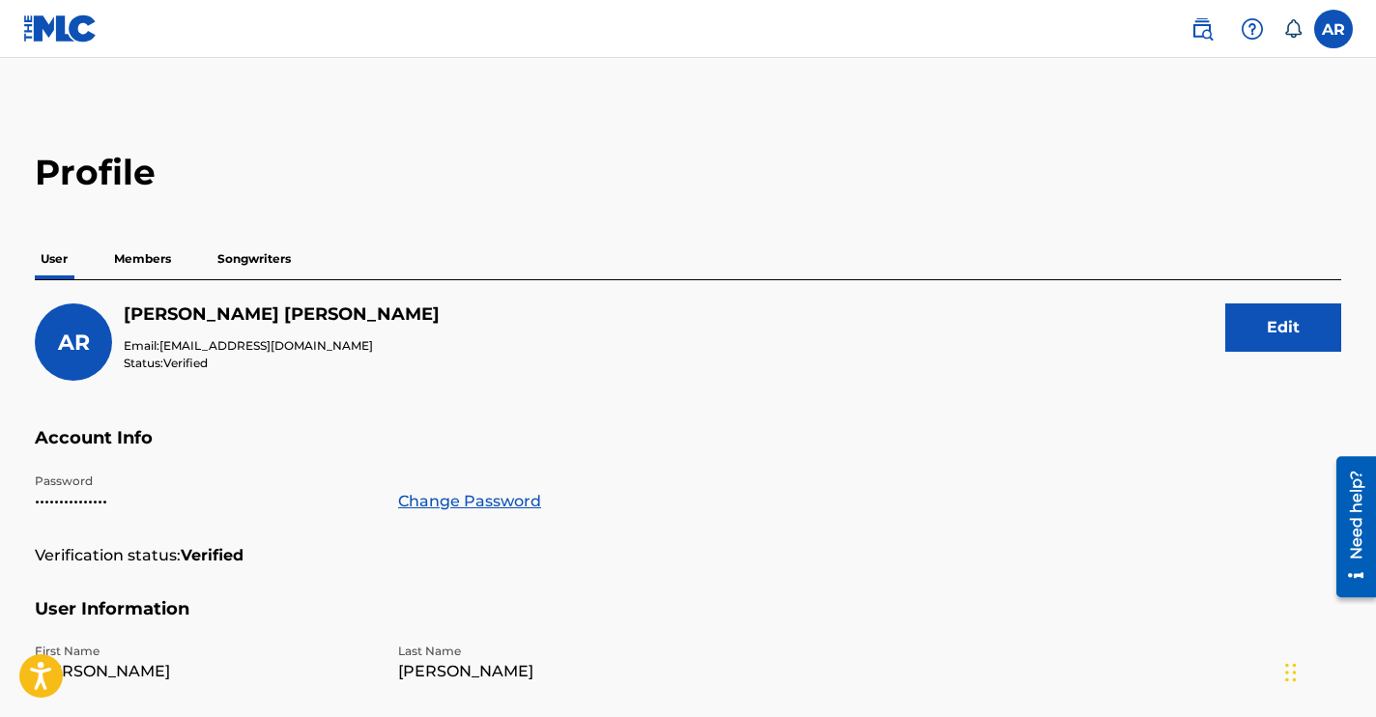
click at [1355, 498] on div "Need help?" at bounding box center [1356, 514] width 26 height 89
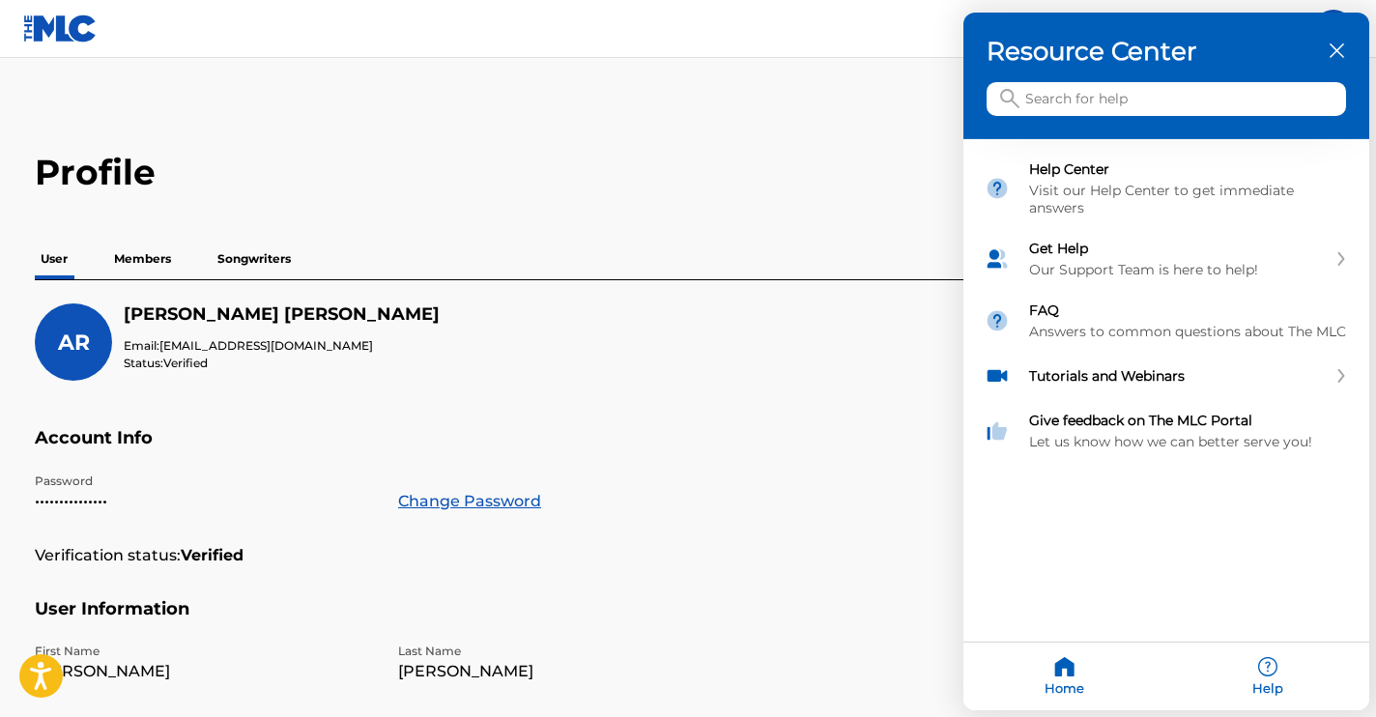
click at [1042, 97] on input "Search for help" at bounding box center [1166, 99] width 359 height 34
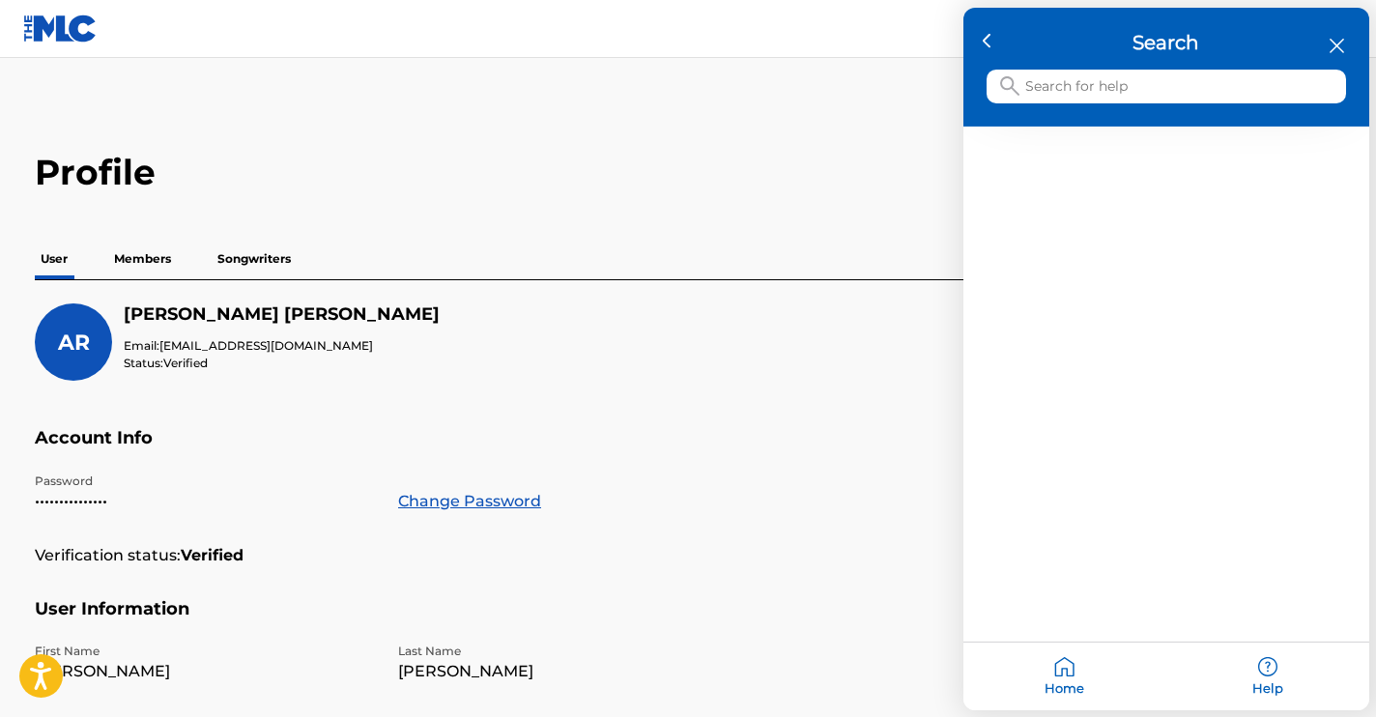
click at [1045, 86] on input "Search for help" at bounding box center [1166, 87] width 359 height 34
click at [990, 37] on icon at bounding box center [987, 41] width 9 height 15
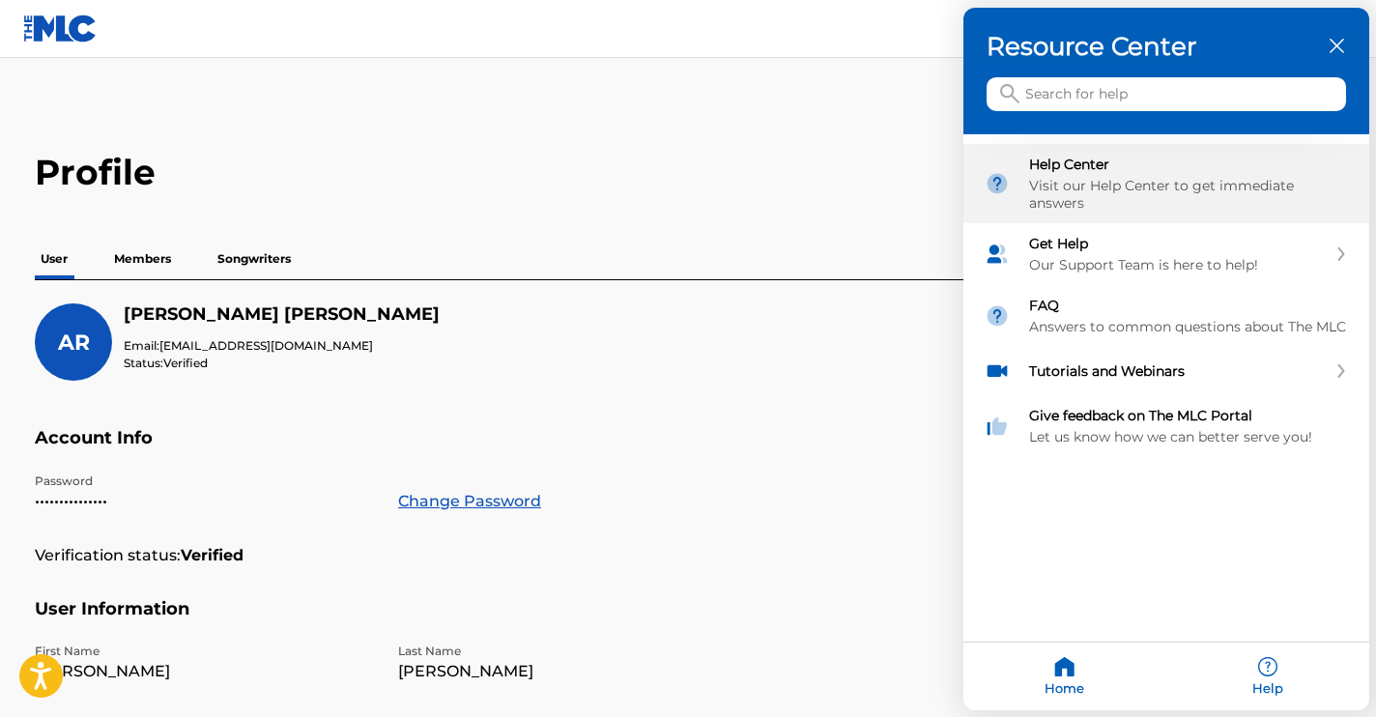
click at [1064, 162] on div "Help Center" at bounding box center [1188, 164] width 319 height 17
